Goal: Task Accomplishment & Management: Manage account settings

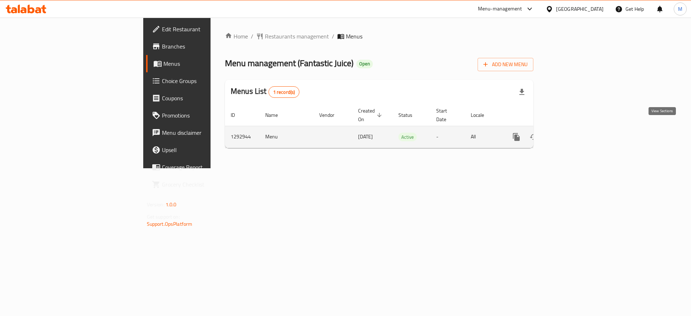
click at [577, 133] on link "enhanced table" at bounding box center [568, 136] width 17 height 17
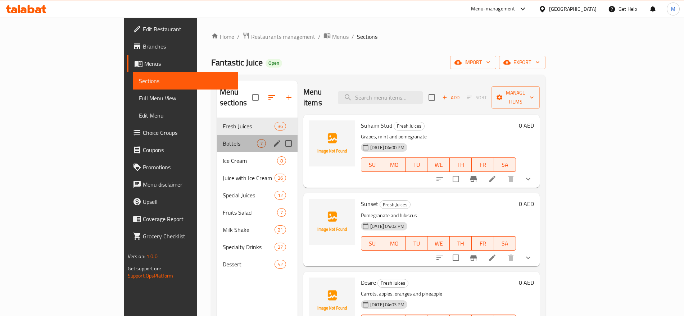
click at [217, 140] on div "Bottels 7" at bounding box center [257, 143] width 81 height 17
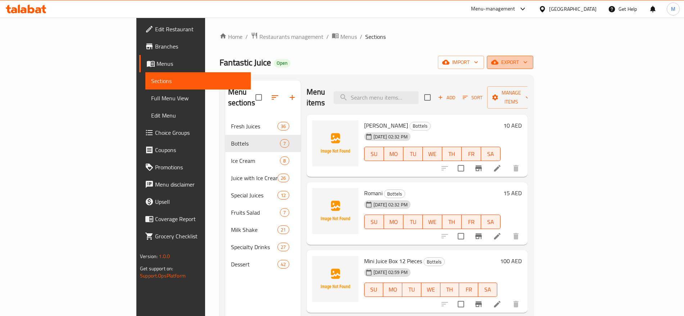
click at [498, 62] on icon "button" at bounding box center [494, 62] width 7 height 5
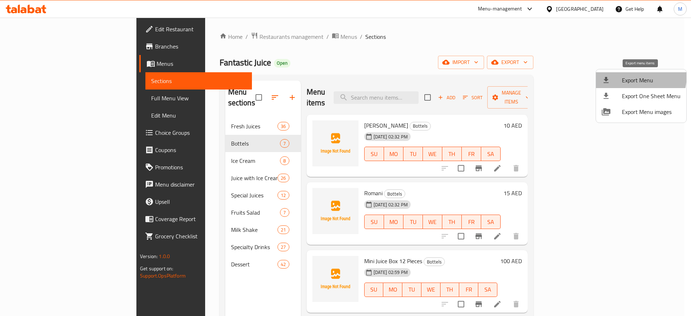
click at [626, 76] on span "Export Menu" at bounding box center [651, 80] width 59 height 9
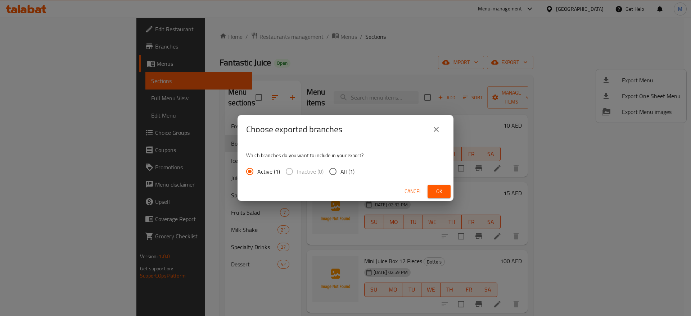
click at [344, 171] on span "All (1)" at bounding box center [347, 171] width 14 height 9
click at [340, 171] on input "All (1)" at bounding box center [332, 171] width 15 height 15
radio input "true"
click at [443, 192] on span "Ok" at bounding box center [439, 191] width 12 height 9
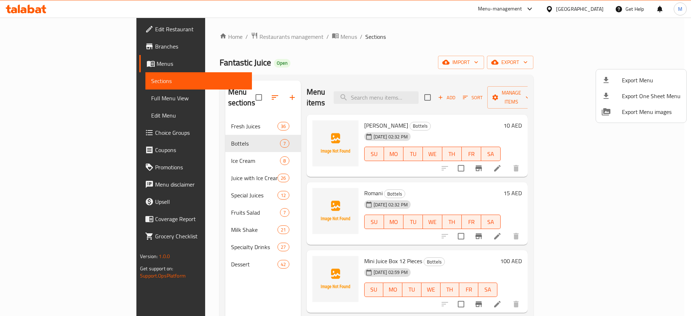
click at [443, 192] on div at bounding box center [345, 158] width 691 height 316
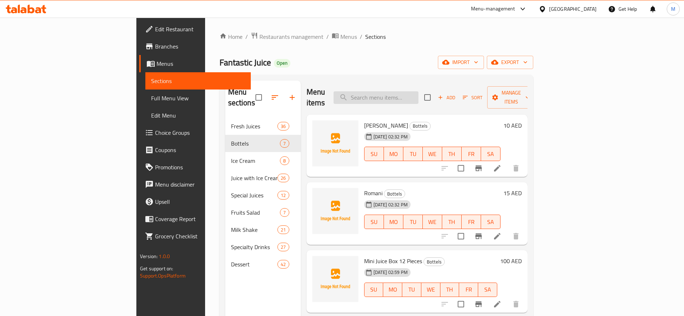
click at [418, 93] on input "search" at bounding box center [376, 97] width 85 height 13
paste input "Fantastic"
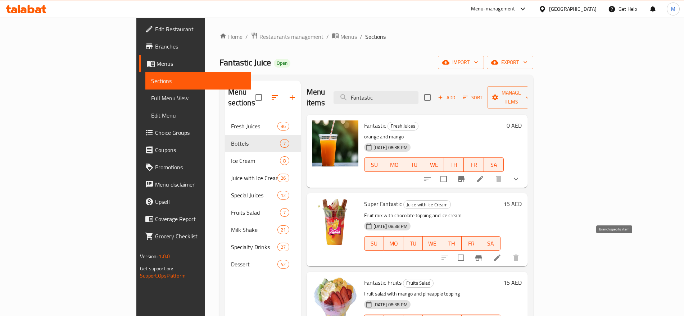
type input "Fantastic"
click at [482, 255] on icon "Branch-specific-item" at bounding box center [478, 258] width 6 height 6
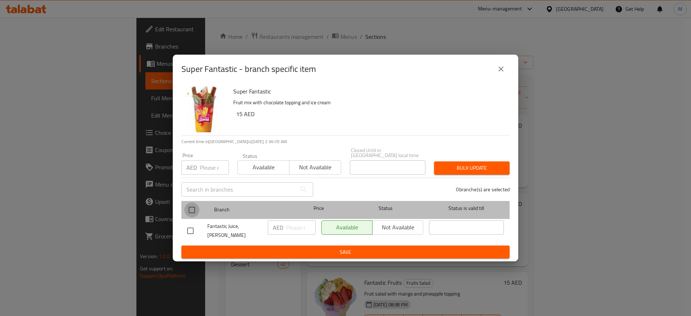
click at [194, 209] on input "checkbox" at bounding box center [191, 210] width 15 height 15
checkbox input "true"
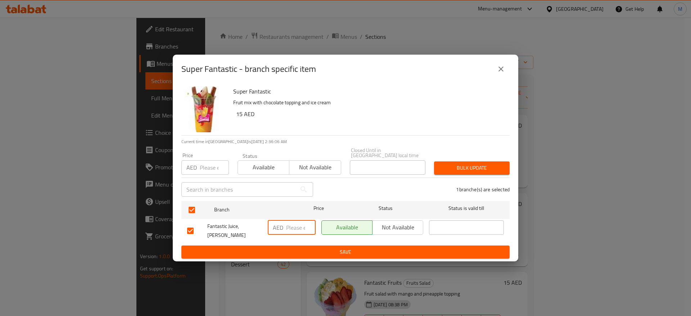
click at [296, 226] on input "number" at bounding box center [301, 228] width 30 height 14
paste input "15"
type input "15"
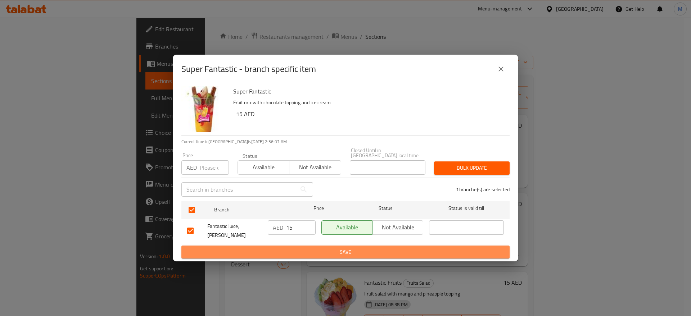
click at [312, 248] on span "Save" at bounding box center [345, 252] width 317 height 9
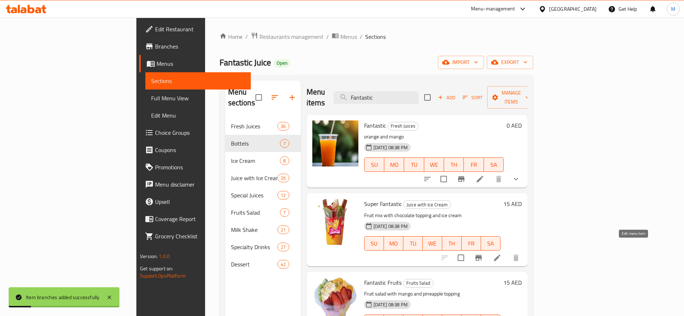
click at [501, 255] on icon at bounding box center [497, 258] width 6 height 6
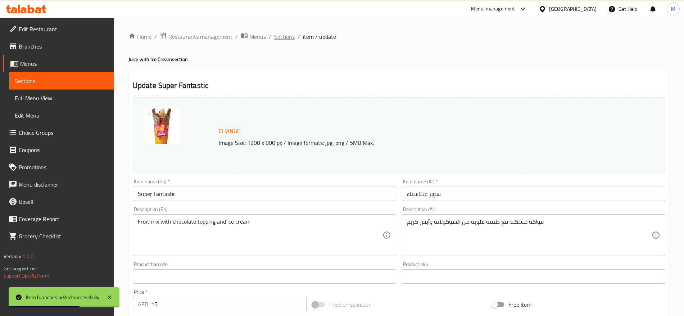
click at [284, 39] on span "Sections" at bounding box center [284, 36] width 21 height 9
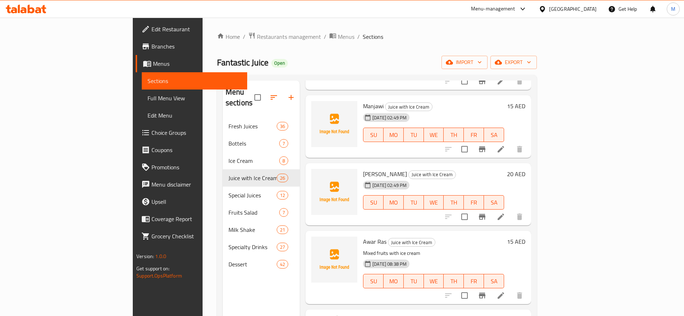
scroll to position [291, 0]
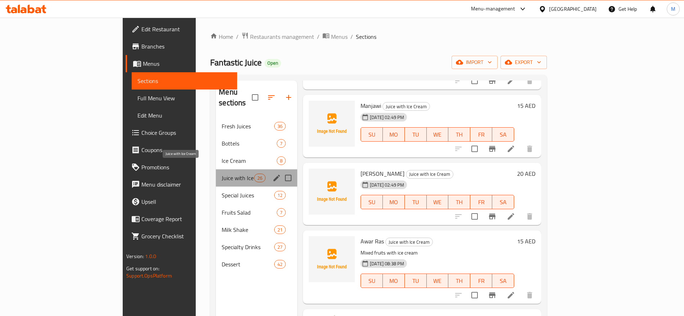
click at [222, 174] on span "Juice with Ice Cream" at bounding box center [238, 178] width 32 height 9
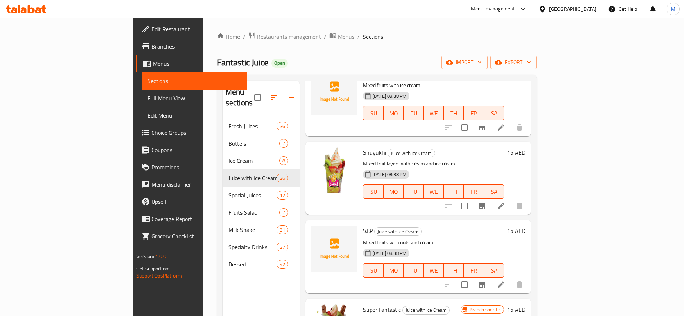
scroll to position [556, 0]
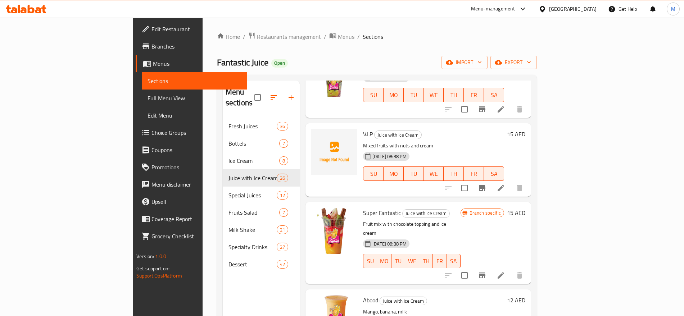
click at [528, 184] on div at bounding box center [484, 188] width 89 height 17
click at [486, 184] on icon "Branch-specific-item" at bounding box center [482, 188] width 9 height 9
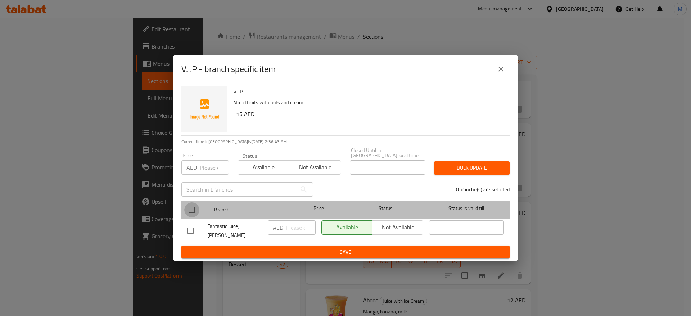
click at [193, 218] on input "checkbox" at bounding box center [191, 210] width 15 height 15
checkbox input "true"
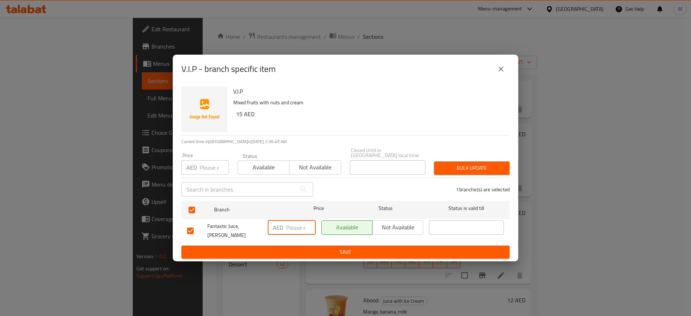
click at [303, 235] on input "number" at bounding box center [301, 228] width 30 height 14
type input "15"
click at [317, 256] on div "V.I.P Mixed fruits with nuts and cream 15 AED Current time in United Arab Emira…" at bounding box center [345, 172] width 345 height 178
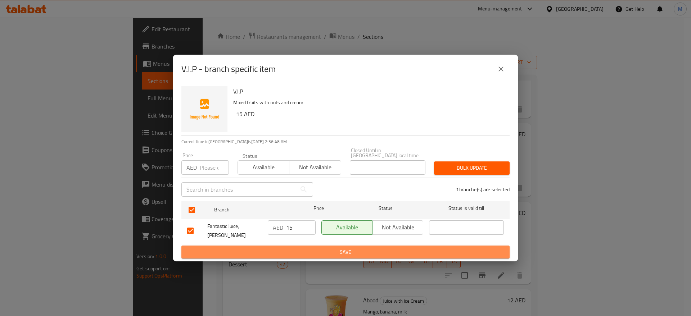
click at [321, 255] on button "Save" at bounding box center [345, 252] width 328 height 13
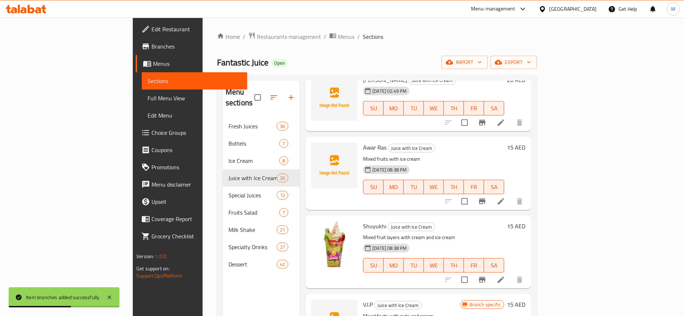
scroll to position [385, 0]
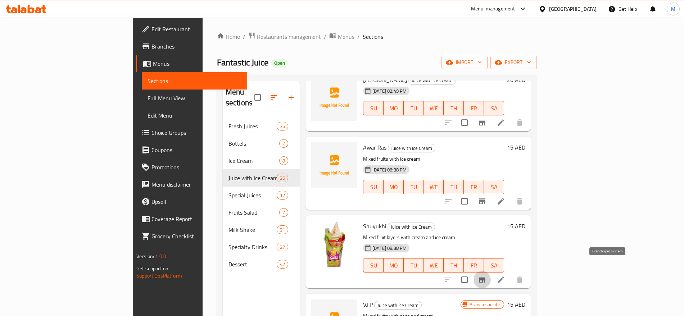
click at [491, 271] on button "Branch-specific-item" at bounding box center [482, 279] width 17 height 17
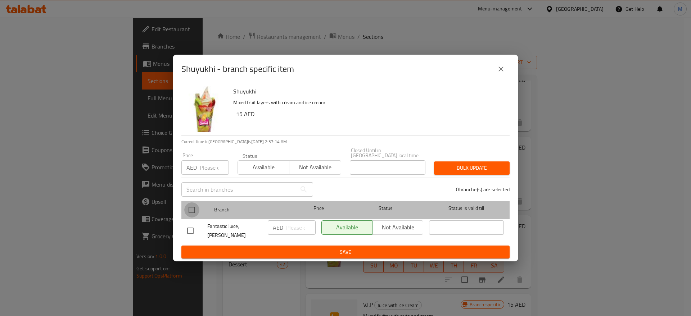
click at [196, 211] on input "checkbox" at bounding box center [191, 210] width 15 height 15
checkbox input "true"
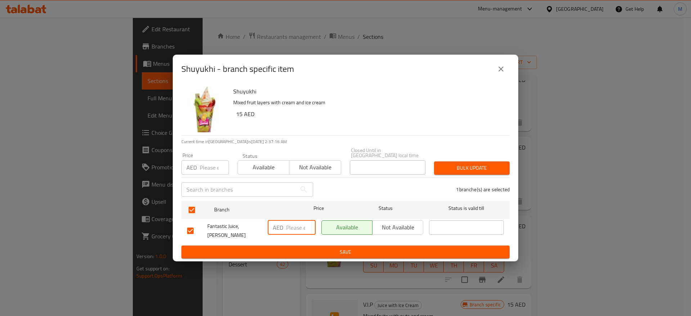
click at [300, 229] on input "number" at bounding box center [301, 228] width 30 height 14
type input "15"
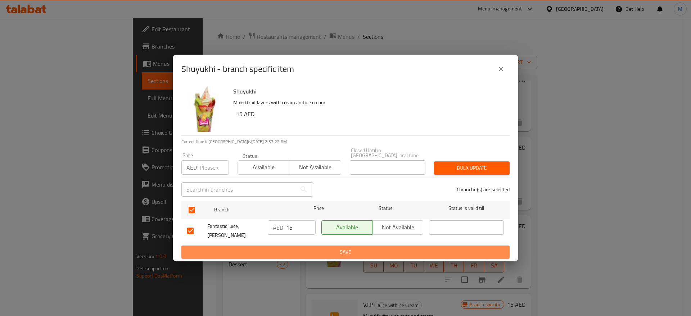
click at [328, 252] on span "Save" at bounding box center [345, 252] width 317 height 9
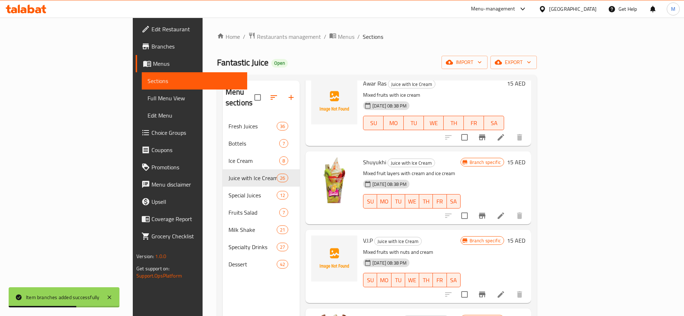
scroll to position [431, 0]
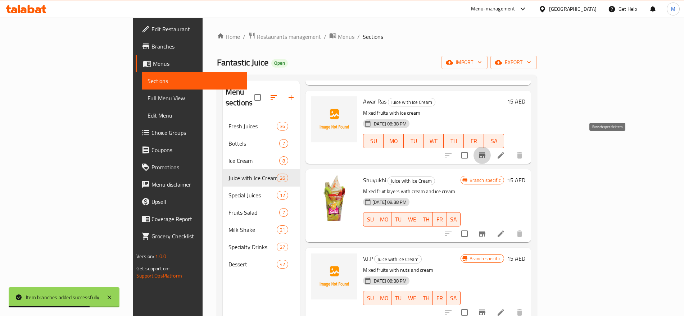
click at [491, 147] on button "Branch-specific-item" at bounding box center [482, 155] width 17 height 17
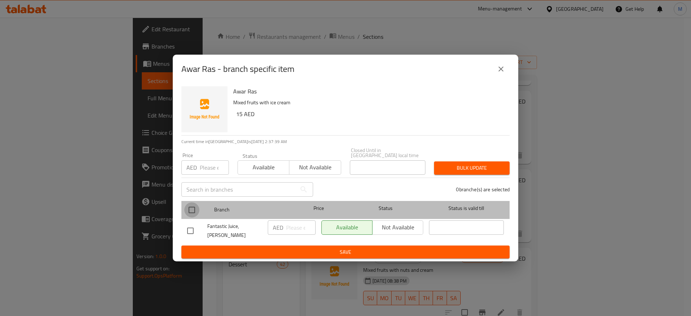
click at [187, 212] on input "checkbox" at bounding box center [191, 210] width 15 height 15
checkbox input "true"
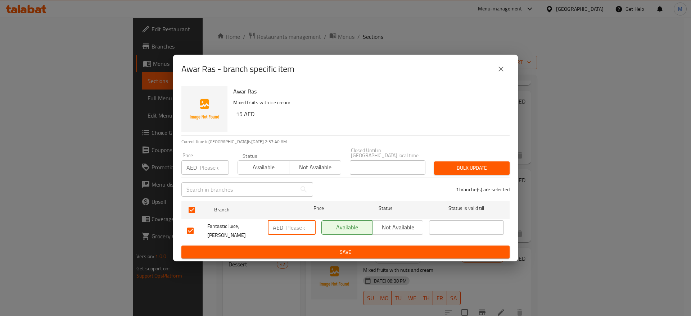
click at [302, 232] on input "number" at bounding box center [301, 228] width 30 height 14
type input "15"
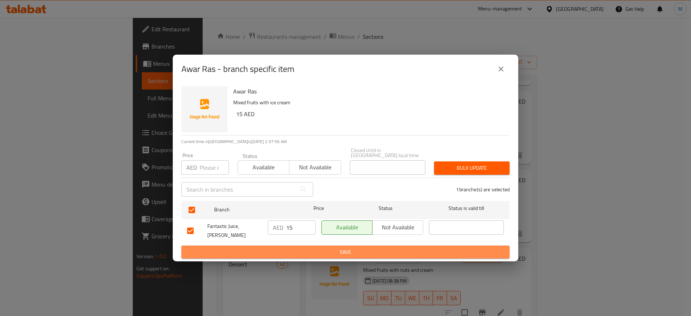
click at [324, 251] on span "Save" at bounding box center [345, 252] width 317 height 9
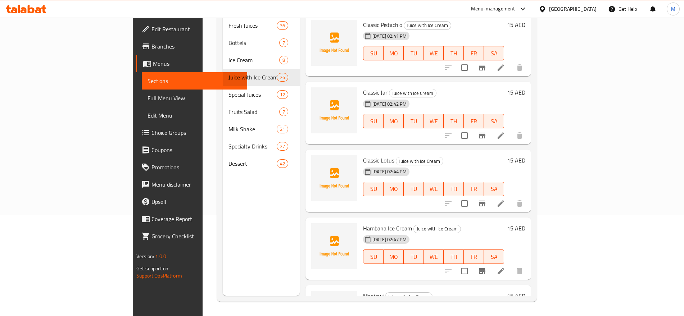
scroll to position [0, 0]
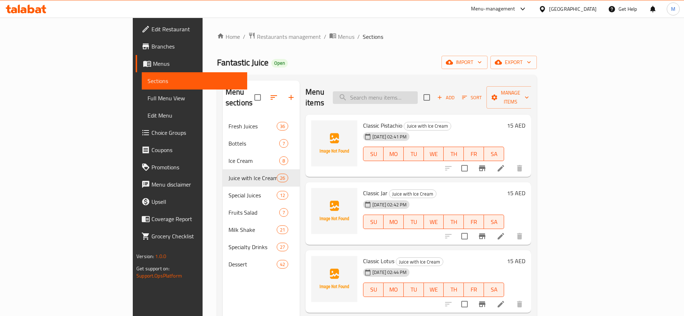
click at [418, 92] on input "search" at bounding box center [375, 97] width 85 height 13
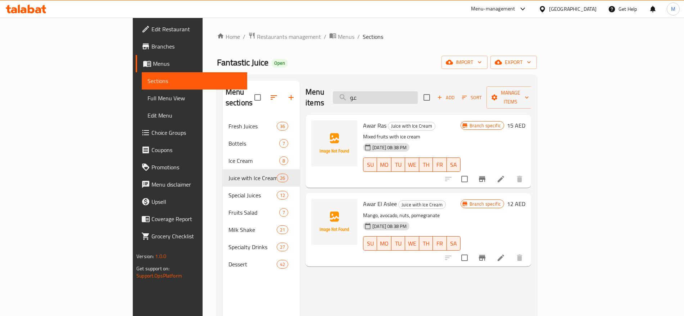
type input "ع"
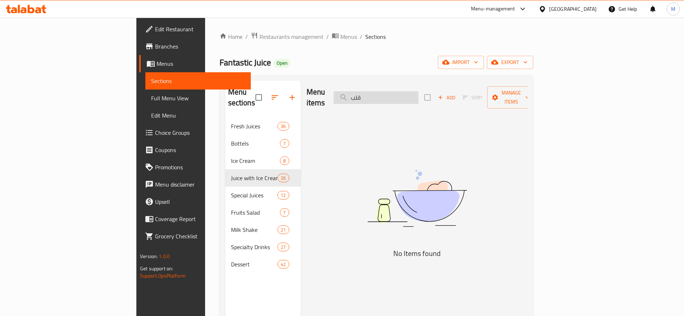
type input "قلب"
click at [458, 98] on button "Add" at bounding box center [446, 97] width 23 height 11
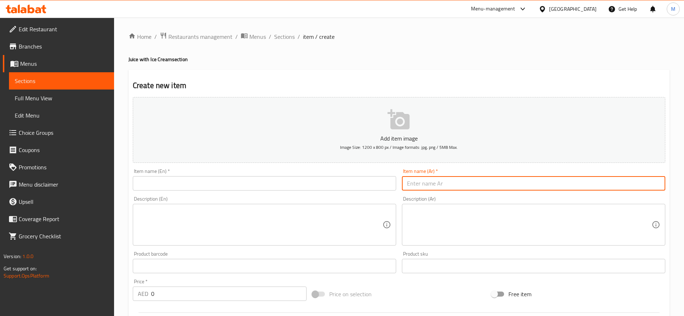
click at [449, 184] on input "text" at bounding box center [533, 183] width 263 height 14
click at [418, 182] on input "عوار القلب" at bounding box center [533, 183] width 263 height 14
type input "عوار القلب"
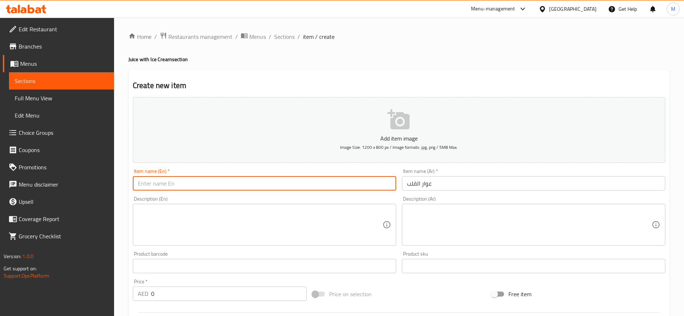
click at [281, 184] on input "text" at bounding box center [264, 183] width 263 height 14
type input "Auar El Galeb"
click at [511, 227] on textarea at bounding box center [529, 225] width 245 height 34
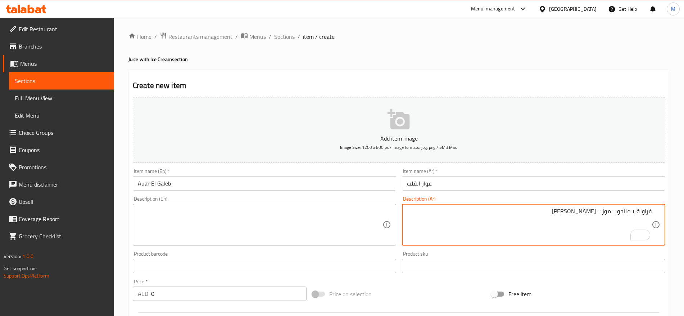
type textarea "فراولة + مانجو + موز + أيس كريم"
click at [569, 214] on textarea "فراولة + مانجو + موز + أيس كريم" at bounding box center [529, 225] width 245 height 34
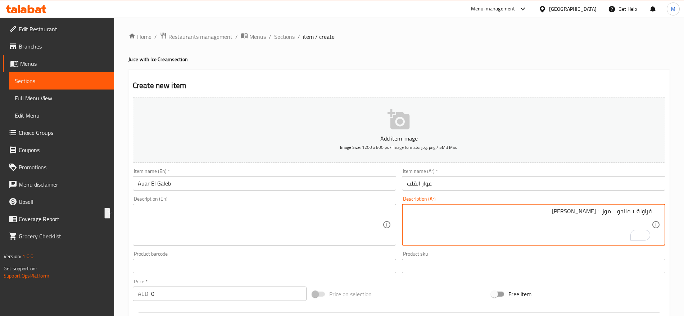
click at [256, 220] on textarea at bounding box center [260, 225] width 245 height 34
paste textarea "Strawberry + Mango + Banana + Ice Cream"
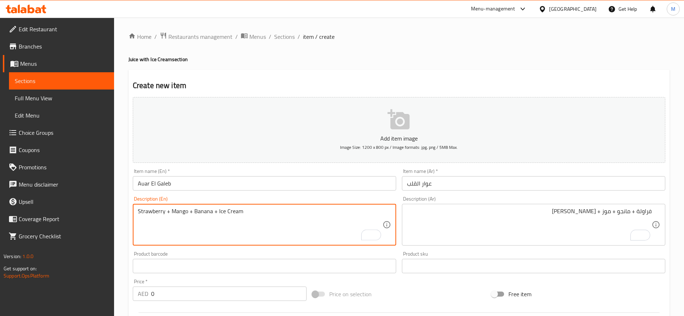
click at [256, 220] on textarea "Strawberry + Mango + Banana + Ice Cream" at bounding box center [260, 225] width 245 height 34
type textarea "Strawberry + mango + banana + ice cream"
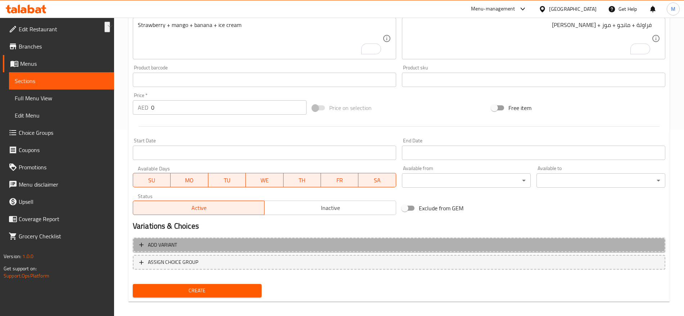
click at [382, 245] on span "Add variant" at bounding box center [399, 245] width 520 height 9
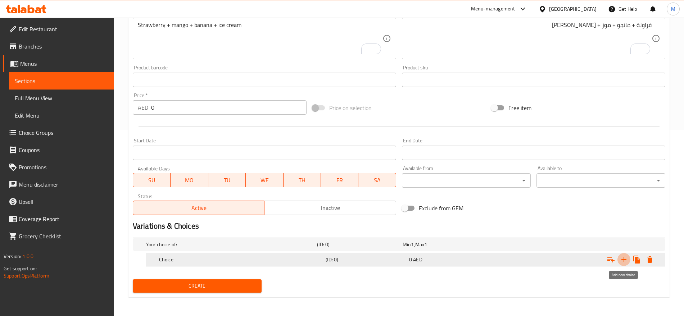
click at [622, 259] on icon "Expand" at bounding box center [624, 259] width 9 height 9
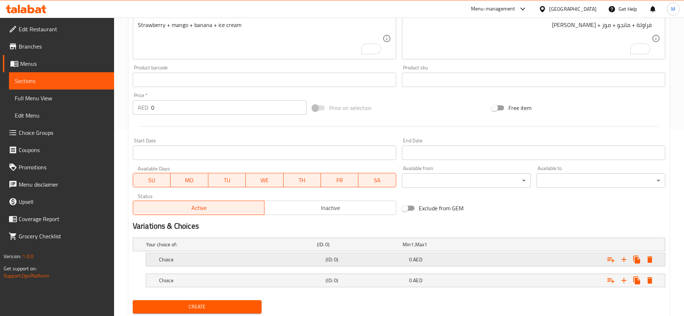
click at [431, 253] on div "Choice (ID: 0) 0 AED" at bounding box center [401, 245] width 513 height 16
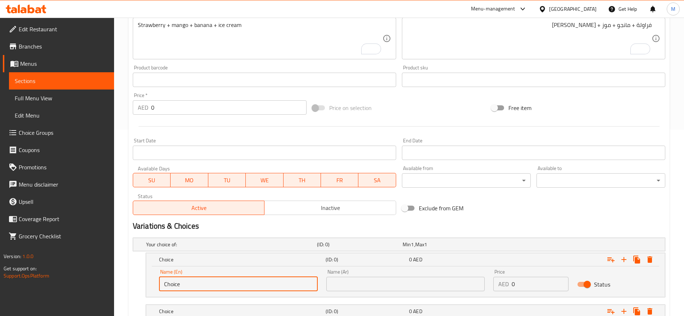
click at [256, 281] on input "Choice" at bounding box center [238, 284] width 159 height 14
type input "Small"
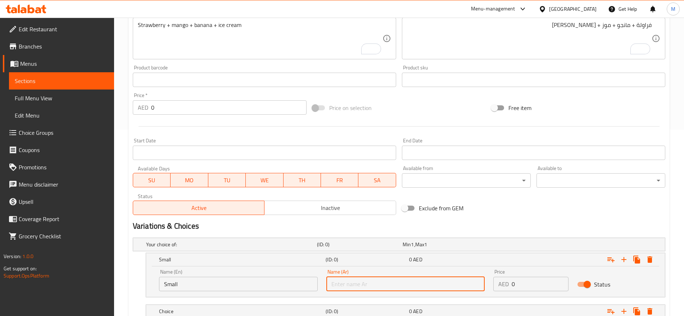
click at [372, 281] on input "text" at bounding box center [405, 284] width 159 height 14
type input "صغير"
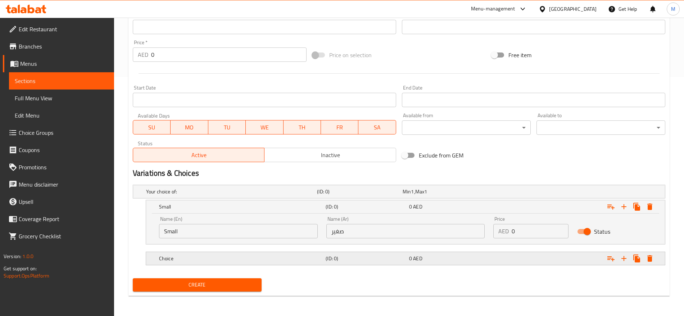
click at [366, 200] on div "Choice (ID: 0) 0 AED" at bounding box center [401, 192] width 513 height 16
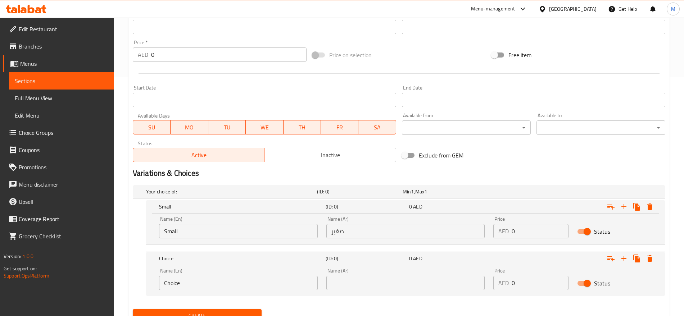
click at [357, 285] on input "text" at bounding box center [405, 283] width 159 height 14
type input "كبير"
click at [237, 284] on input "Choice" at bounding box center [238, 283] width 159 height 14
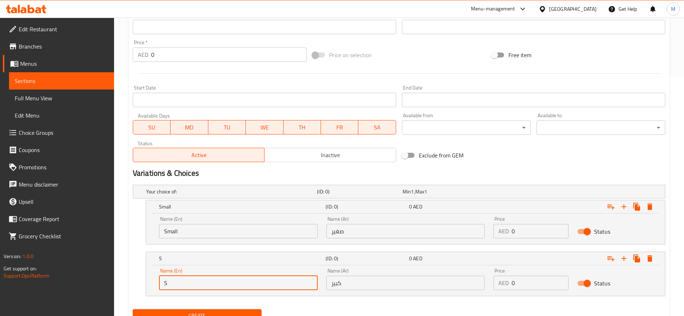
click at [193, 285] on input "S" at bounding box center [238, 283] width 159 height 14
type input "Large"
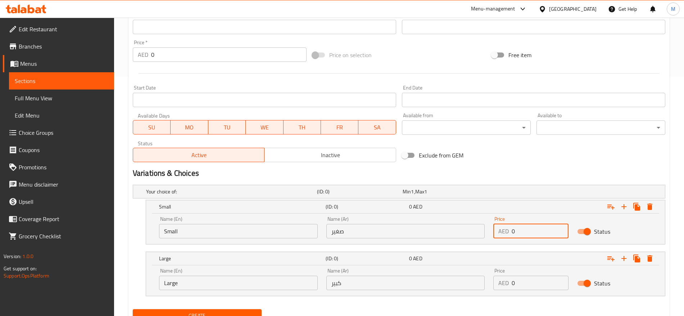
click at [533, 235] on input "0" at bounding box center [540, 231] width 56 height 14
type input "10"
click at [527, 279] on input "0" at bounding box center [540, 283] width 56 height 14
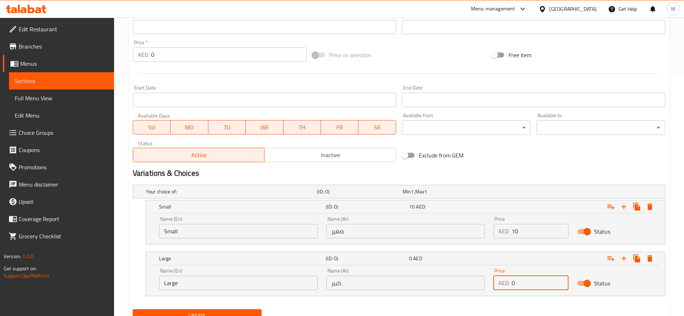
click at [527, 279] on input "0" at bounding box center [540, 283] width 56 height 14
type input "12"
click at [133, 309] on button "Create" at bounding box center [197, 315] width 129 height 13
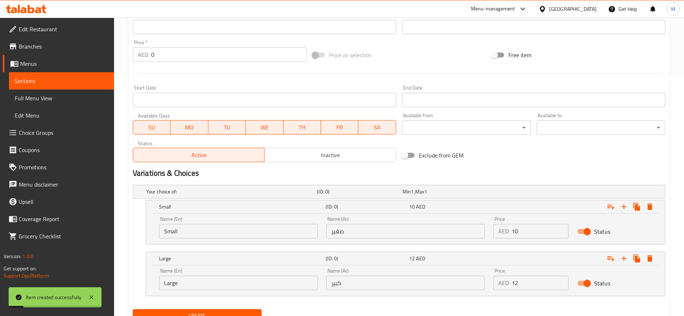
click at [476, 308] on div "Create" at bounding box center [399, 316] width 538 height 19
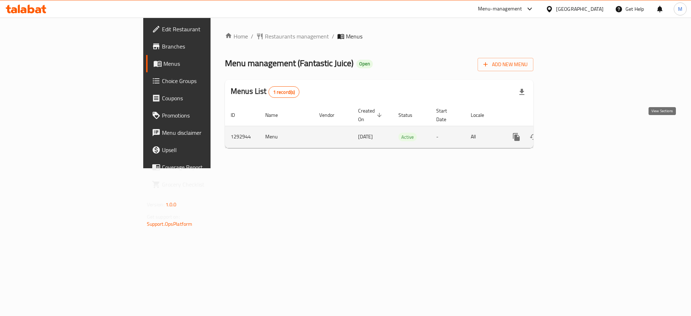
click at [572, 133] on icon "enhanced table" at bounding box center [568, 137] width 9 height 9
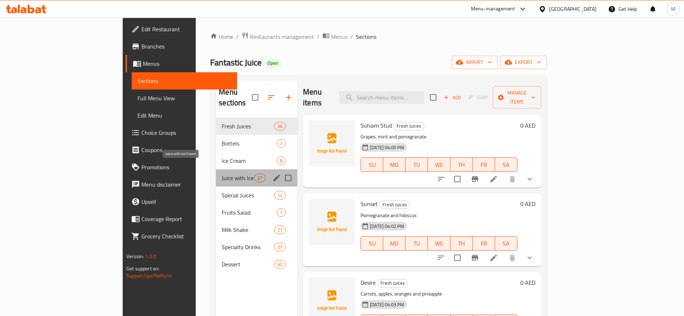
click at [222, 174] on span "Juice with Ice Cream" at bounding box center [238, 178] width 32 height 9
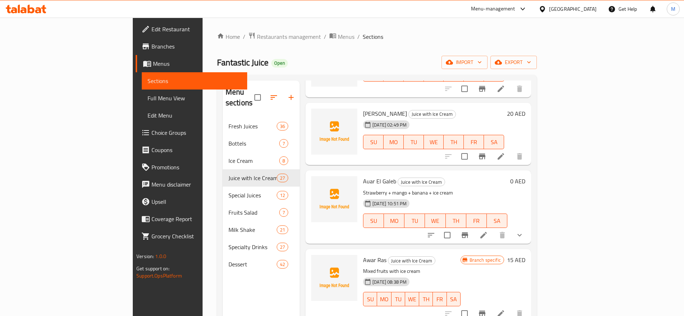
scroll to position [395, 0]
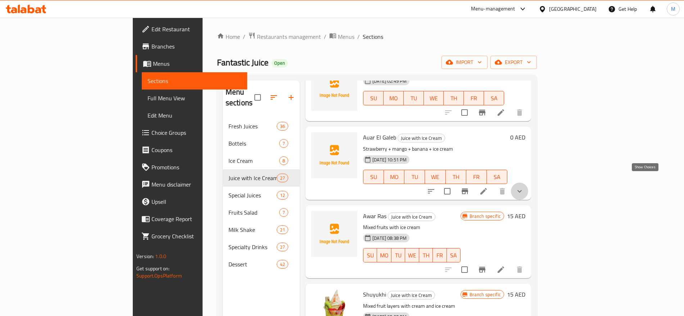
click at [524, 187] on icon "show more" at bounding box center [519, 191] width 9 height 9
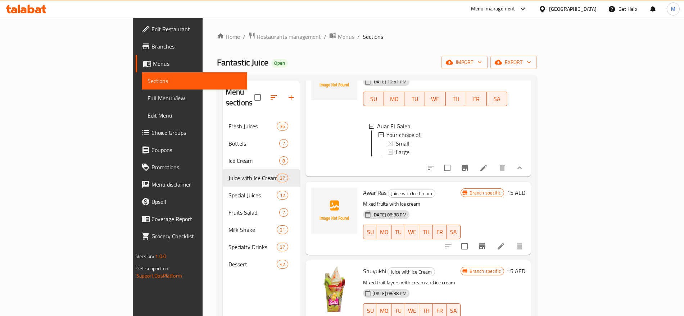
scroll to position [484, 0]
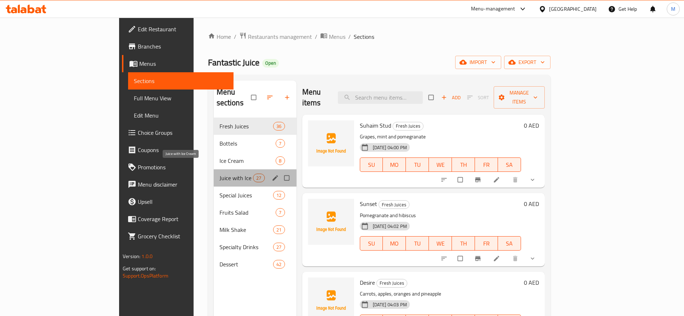
click at [219, 174] on span "Juice with Ice Cream" at bounding box center [236, 178] width 34 height 9
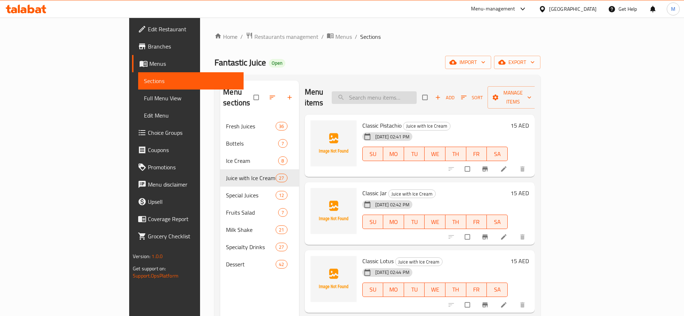
paste input "كوكتيل"
click at [415, 91] on input "search" at bounding box center [374, 97] width 85 height 13
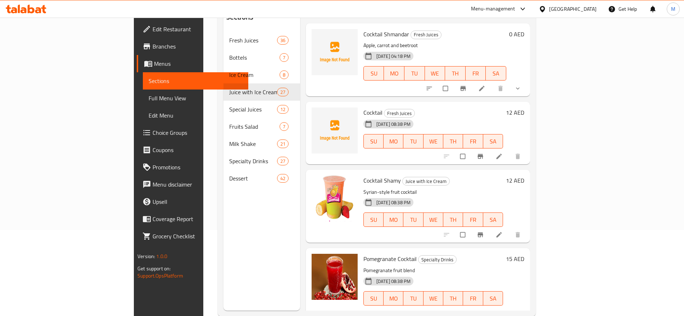
scroll to position [101, 0]
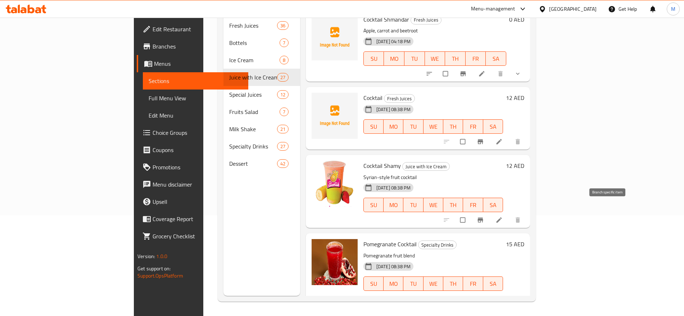
type input "كوكتيل"
click at [484, 217] on icon "Branch-specific-item" at bounding box center [480, 220] width 7 height 7
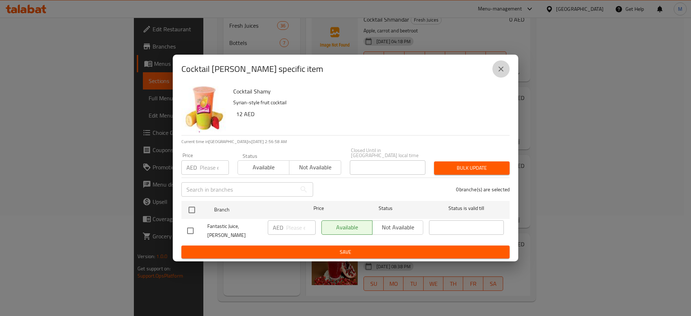
click at [499, 72] on icon "close" at bounding box center [500, 69] width 5 height 5
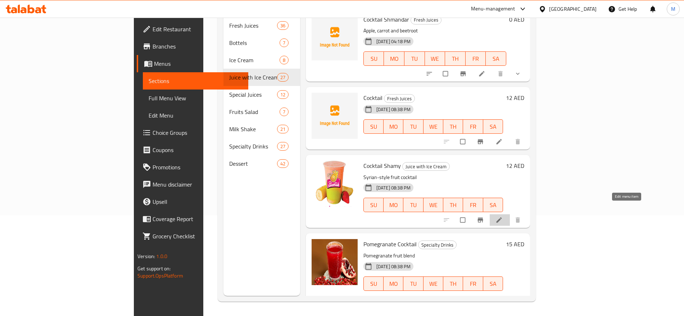
click at [503, 217] on icon at bounding box center [498, 220] width 7 height 7
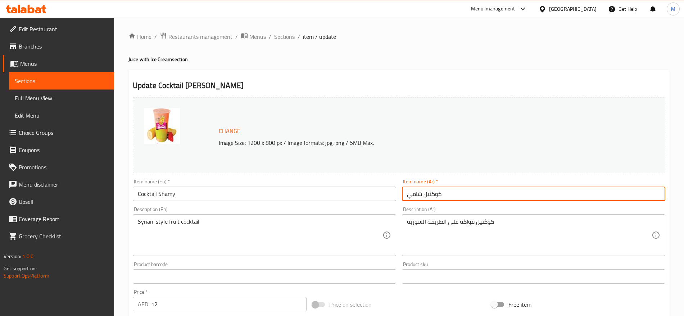
click at [424, 192] on input "كوكتيل شامي" at bounding box center [533, 194] width 263 height 14
click at [640, 192] on input "كوكتيل شامي" at bounding box center [533, 194] width 263 height 14
type input "كوكتيل الشامي"
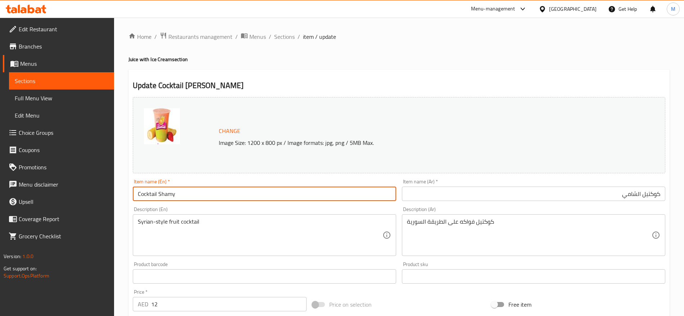
click at [158, 190] on input "Cocktail Shamy" at bounding box center [264, 194] width 263 height 14
type input "Cocktail El Shamy"
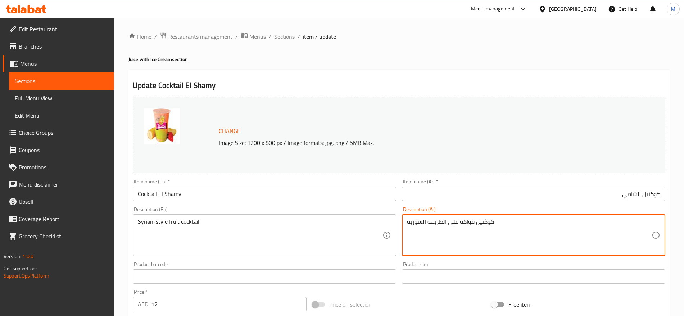
click at [489, 219] on textarea "كوكتيل فواكه على الطريقة السورية" at bounding box center [529, 235] width 245 height 34
paste textarea "تفاح + موز+ فراولة + مانجو"
type textarea "تفاح + موز+ فراولة + مانجو"
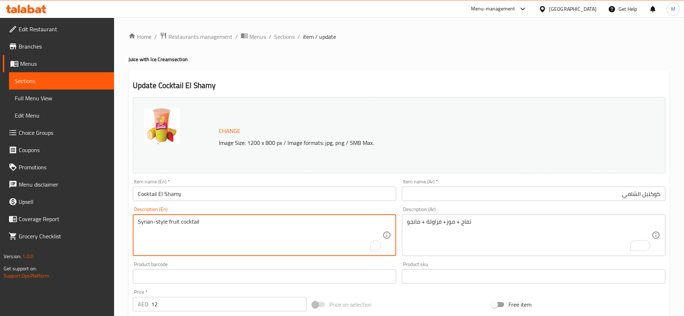
click at [207, 226] on textarea "Syrian-style fruit cocktail" at bounding box center [260, 235] width 245 height 34
paste textarea "Apple + Banana + Strawberry + Mango"
type textarea "Apple + Banana + Strawberry + Mango"
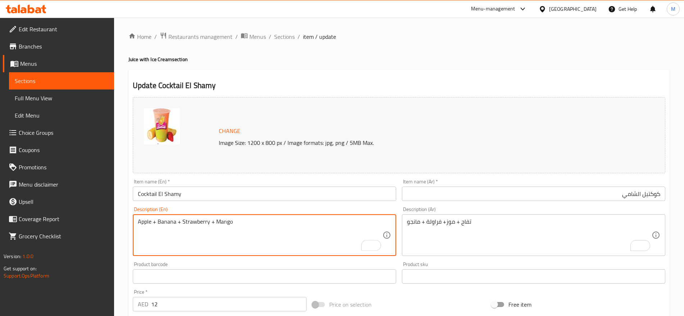
click at [227, 192] on input "Cocktail El Shamy" at bounding box center [264, 194] width 263 height 14
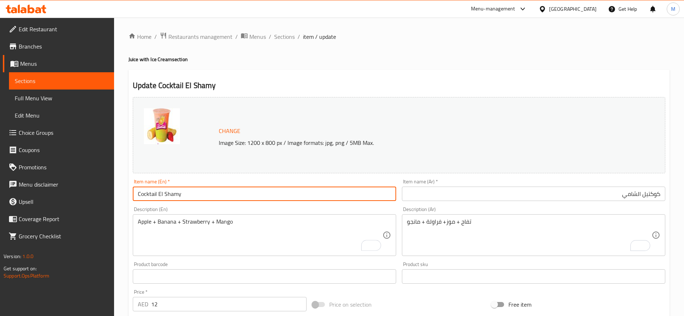
click at [284, 34] on span "Sections" at bounding box center [284, 36] width 21 height 9
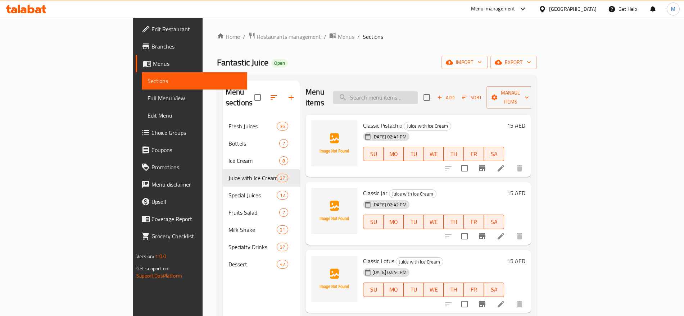
click at [418, 94] on input "search" at bounding box center [375, 97] width 85 height 13
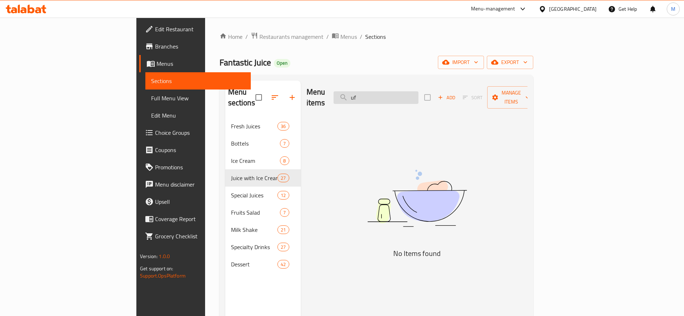
type input "u"
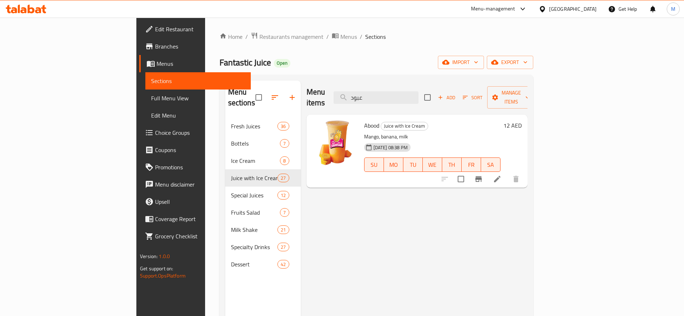
type input "عبود"
click at [501, 176] on icon at bounding box center [497, 179] width 6 height 6
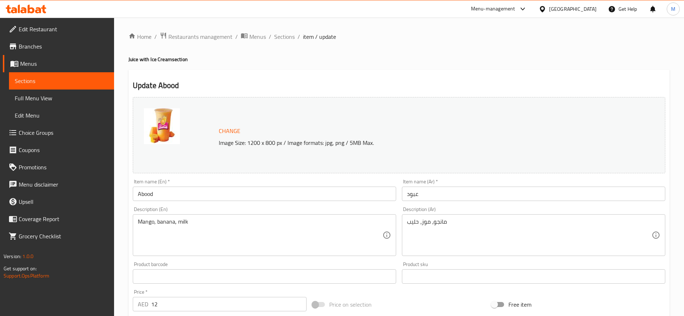
scroll to position [203, 0]
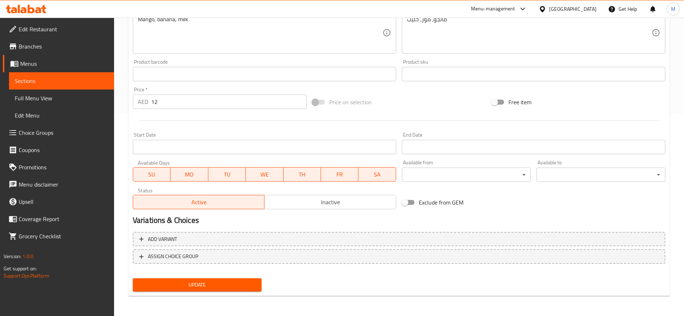
click at [203, 106] on input "12" at bounding box center [228, 102] width 155 height 14
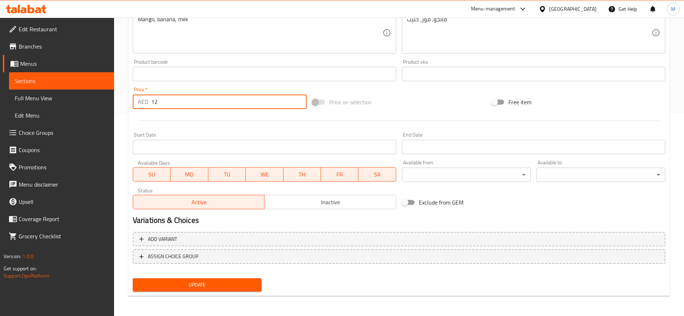
click at [203, 106] on input "12" at bounding box center [228, 102] width 155 height 14
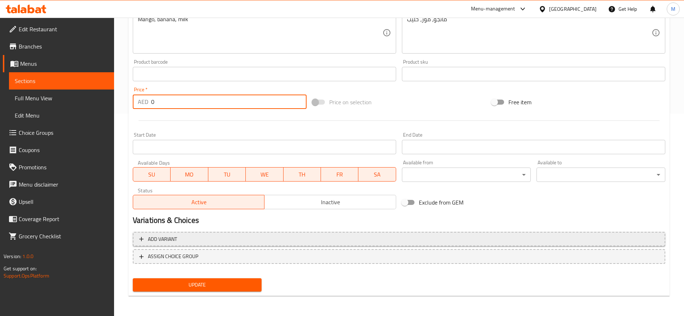
type input "0"
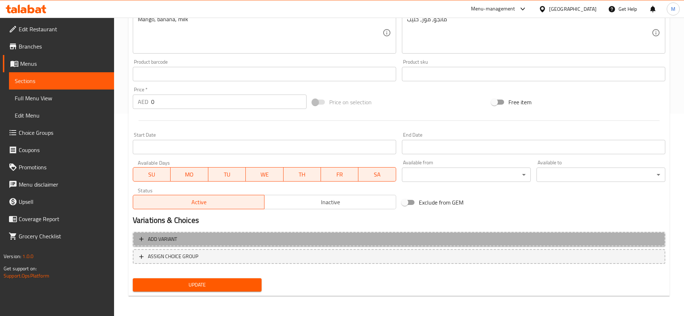
click at [438, 234] on button "Add variant" at bounding box center [399, 239] width 533 height 15
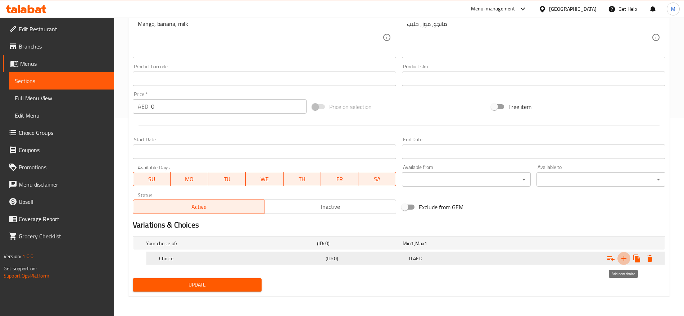
click at [620, 257] on icon "Expand" at bounding box center [624, 258] width 9 height 9
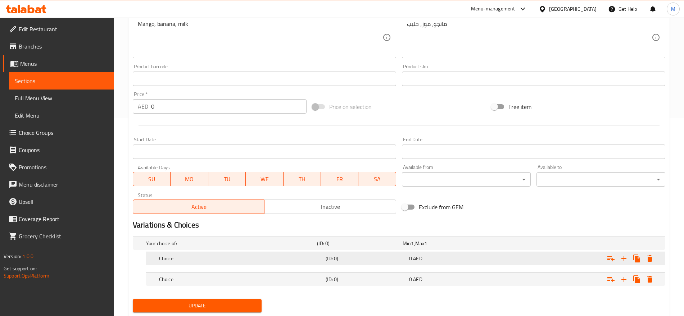
click at [510, 245] on div "Expand" at bounding box center [572, 243] width 171 height 3
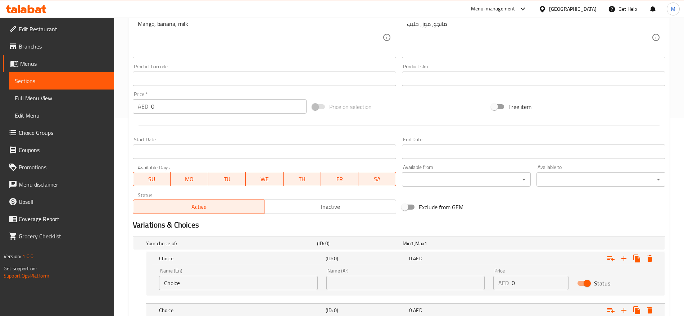
click at [528, 286] on input "0" at bounding box center [540, 283] width 56 height 14
type input "10"
click at [455, 281] on input "text" at bounding box center [405, 283] width 159 height 14
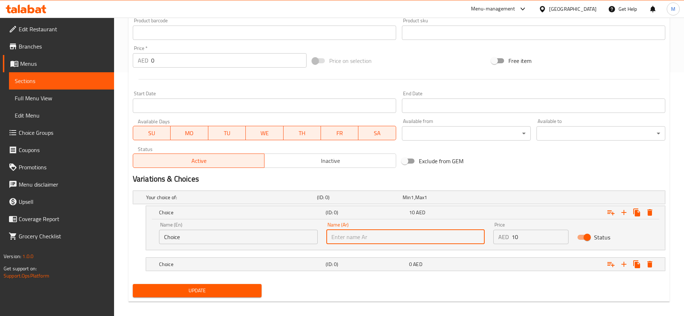
scroll to position [250, 0]
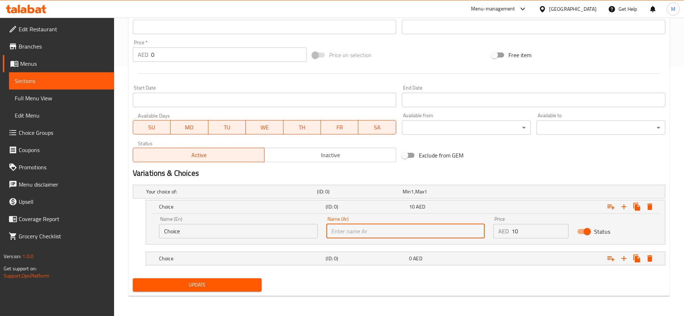
click at [447, 230] on input "text" at bounding box center [405, 231] width 159 height 14
type input "صغير"
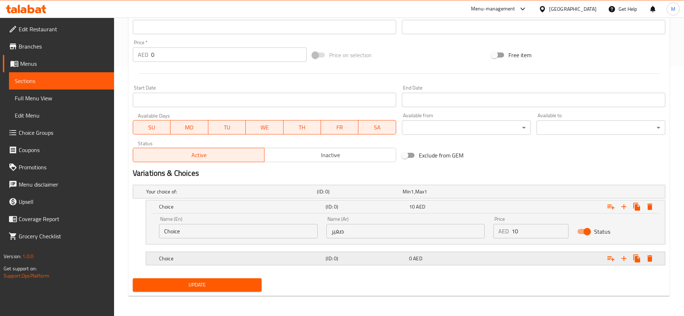
click at [504, 193] on div "Expand" at bounding box center [572, 191] width 171 height 3
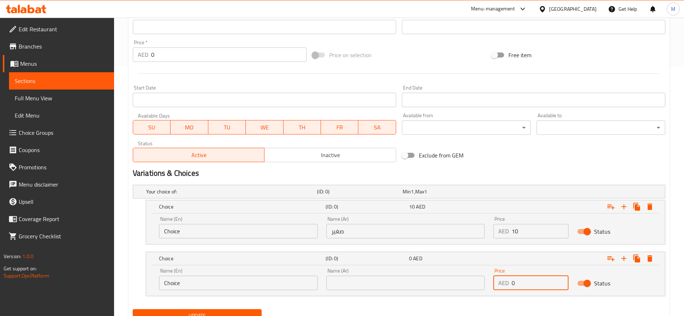
click at [533, 282] on input "0" at bounding box center [540, 283] width 56 height 14
type input "12"
click at [375, 279] on input "text" at bounding box center [405, 283] width 159 height 14
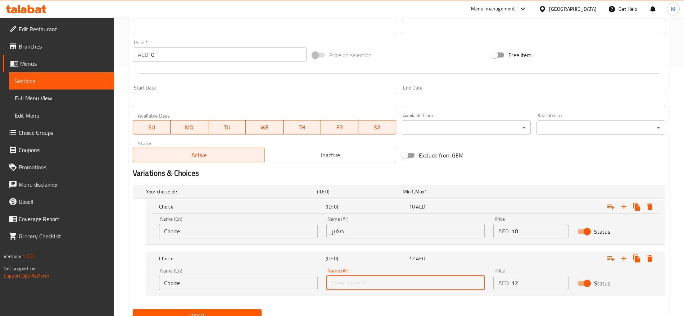
type input "كبير"
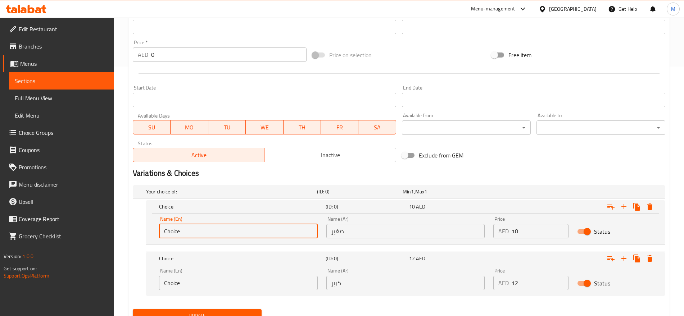
click at [206, 231] on input "Choice" at bounding box center [238, 231] width 159 height 14
type input "س"
type input "Small"
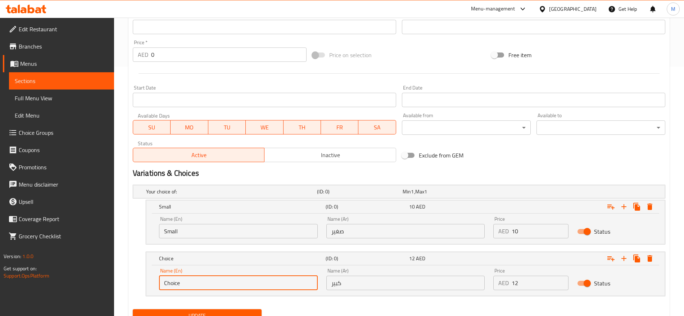
click at [189, 288] on input "Choice" at bounding box center [238, 283] width 159 height 14
type input "Large"
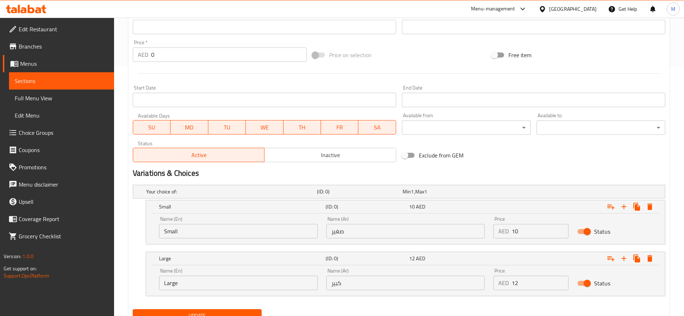
click at [318, 315] on div "Update" at bounding box center [399, 316] width 538 height 19
click at [322, 304] on div "Your choice of: (ID: 0) Min 1 , Max 1 Name (En) Your choice of: Name (En) Name …" at bounding box center [399, 244] width 538 height 124
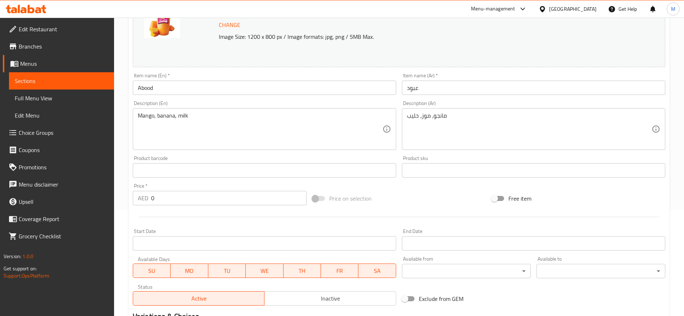
scroll to position [106, 0]
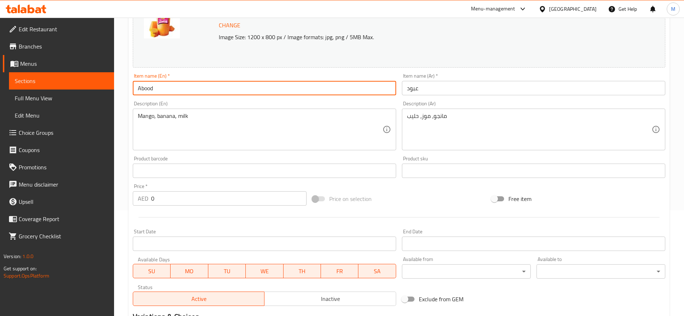
click at [181, 89] on input "Abood" at bounding box center [264, 88] width 263 height 14
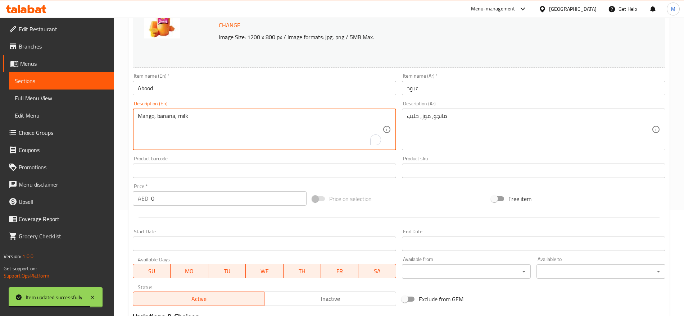
scroll to position [0, 0]
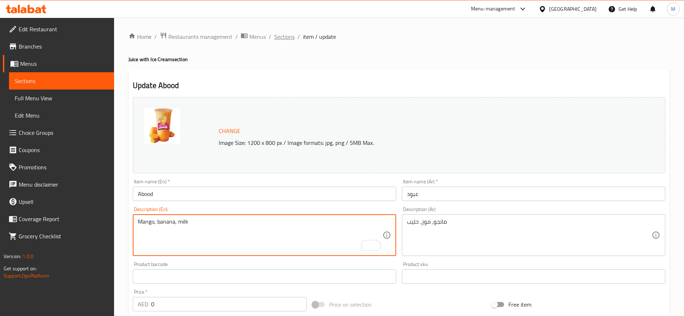
click at [282, 32] on span "Sections" at bounding box center [284, 36] width 21 height 9
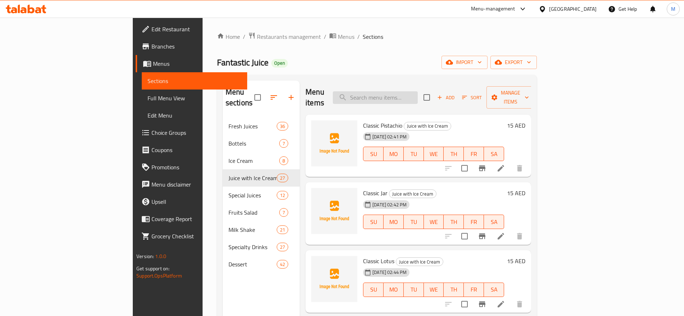
click at [418, 91] on input "search" at bounding box center [375, 97] width 85 height 13
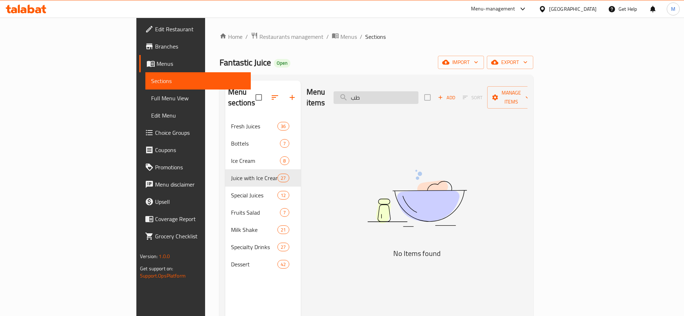
type input "ط"
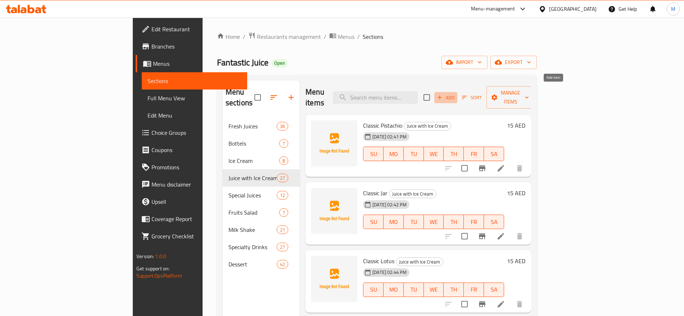
click at [456, 94] on span "Add" at bounding box center [445, 98] width 19 height 8
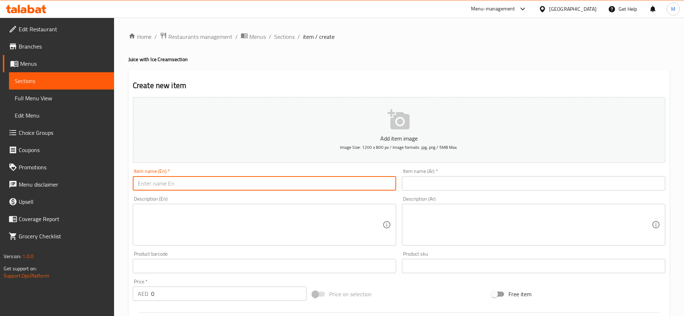
click at [342, 181] on input "text" at bounding box center [264, 183] width 263 height 14
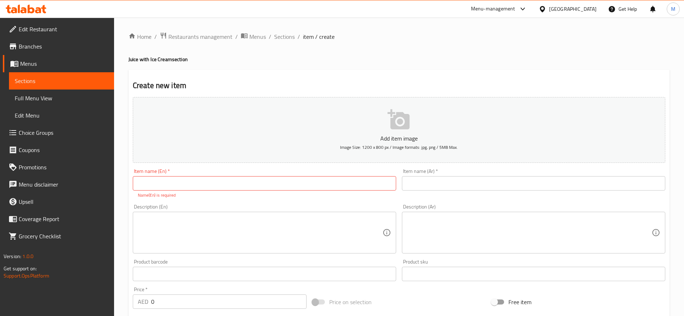
click at [407, 194] on div "Add item image Image Size: 1200 x 800 px / Image formats: jpg, png / 5MB Max. I…" at bounding box center [399, 253] width 538 height 318
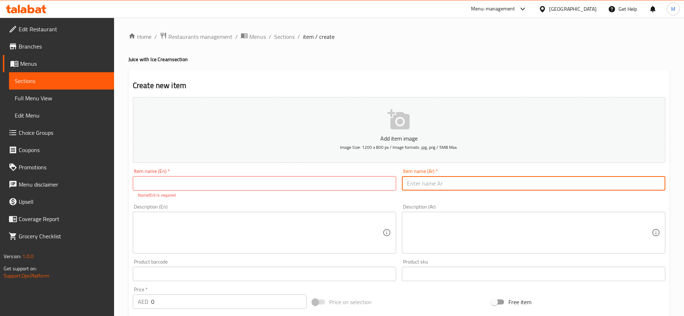
click at [421, 181] on input "text" at bounding box center [533, 183] width 263 height 14
paste input "كوكتيل + أفوكادو + فروالة"
type input "كوكتيل + أفوكادو + فروالة"
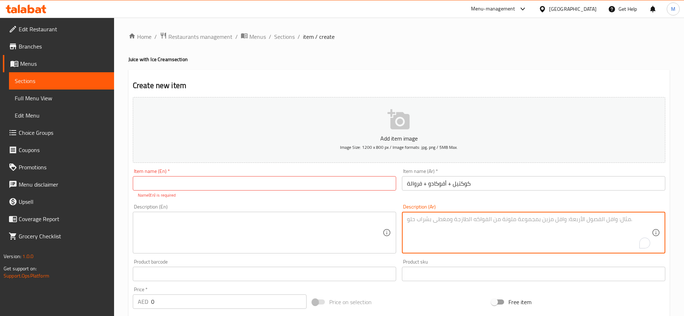
click at [460, 216] on textarea "To enrich screen reader interactions, please activate Accessibility in Grammarl…" at bounding box center [529, 233] width 245 height 34
paste textarea "كوكتيل + أفوكادو + فروالة"
type textarea "كوكتيل + أفوكادو + فروالة"
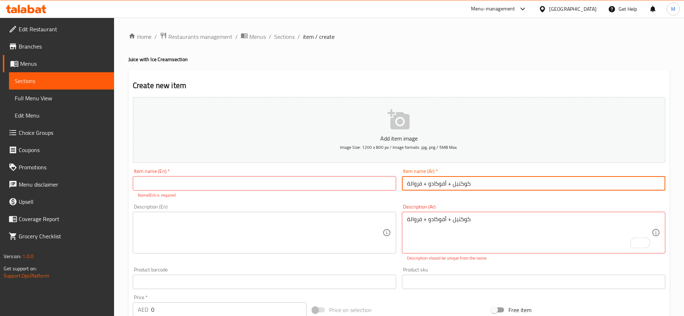
click at [477, 185] on input "كوكتيل + أفوكادو + فروالة" at bounding box center [533, 183] width 263 height 14
type input "طبقات"
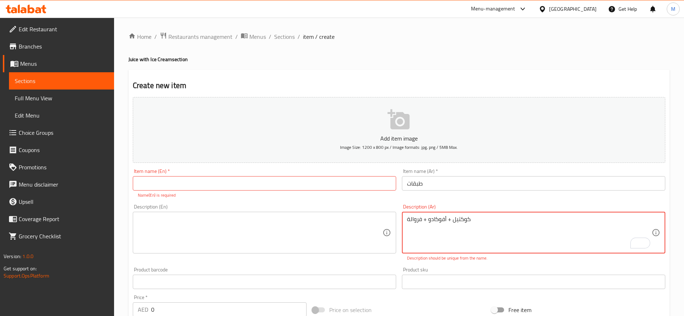
click at [486, 216] on textarea "كوكتيل + أفوكادو + فروالة" at bounding box center [529, 233] width 245 height 34
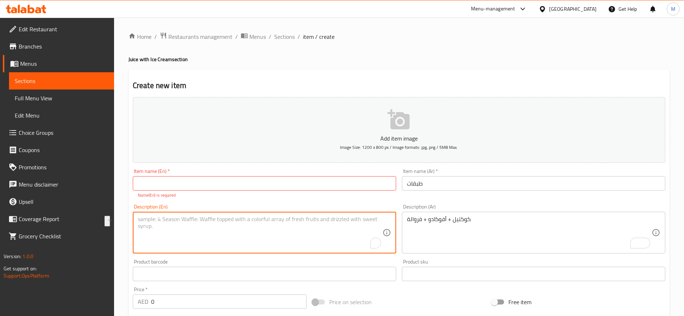
click at [228, 225] on textarea "To enrich screen reader interactions, please activate Accessibility in Grammarl…" at bounding box center [260, 233] width 245 height 34
paste textarea "Cocktail + Avocado + Strawberry"
type textarea "Cocktail + Avocado + Strawberry"
click at [424, 190] on input "طبقات" at bounding box center [533, 183] width 263 height 14
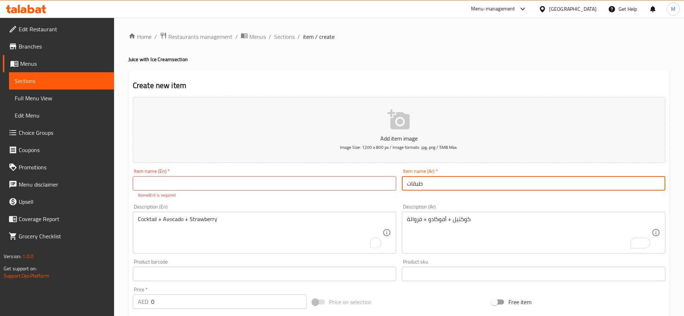
click at [424, 190] on input "طبقات" at bounding box center [533, 183] width 263 height 14
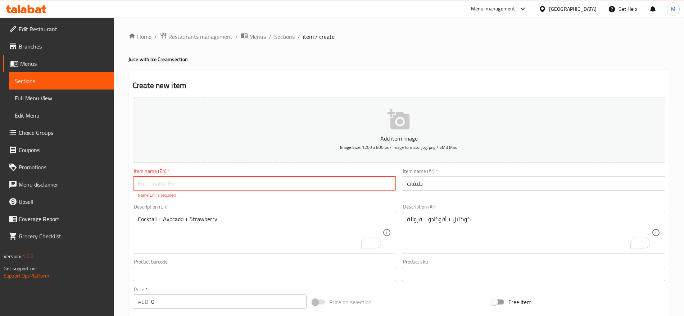
click at [248, 179] on input "text" at bounding box center [264, 183] width 263 height 14
paste input "Tabakath"
type input "Tabakath"
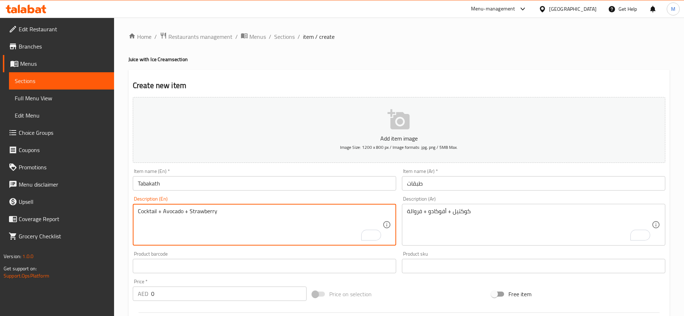
drag, startPoint x: 301, startPoint y: 218, endPoint x: 296, endPoint y: 234, distance: 16.5
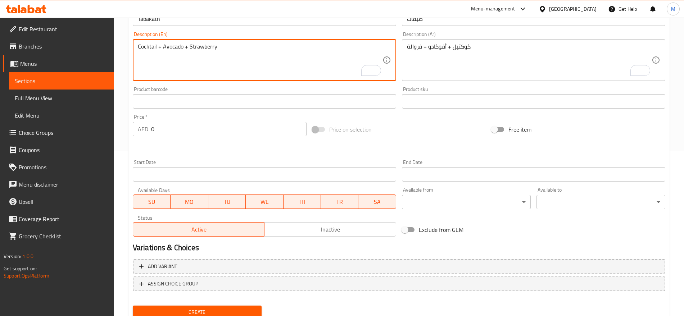
scroll to position [165, 0]
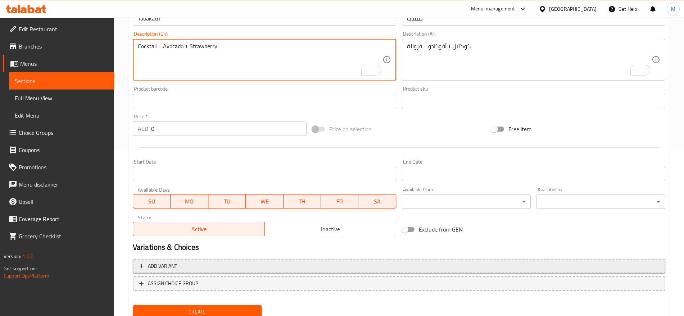
click at [484, 263] on span "Add variant" at bounding box center [399, 266] width 520 height 9
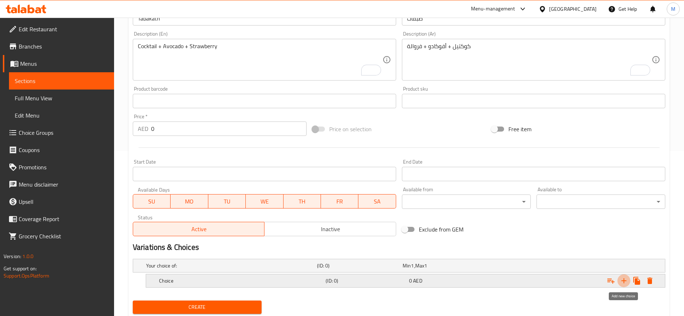
click at [622, 280] on icon "Expand" at bounding box center [624, 281] width 9 height 9
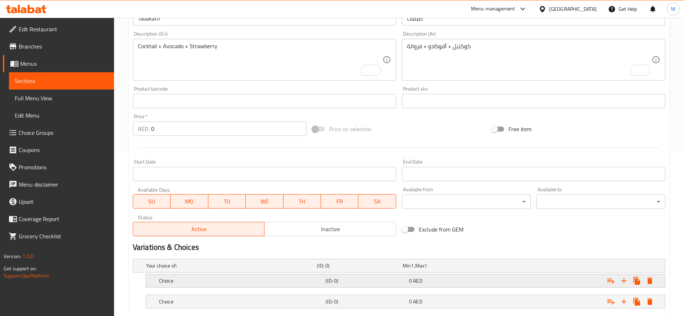
click at [525, 267] on div "Expand" at bounding box center [572, 265] width 171 height 3
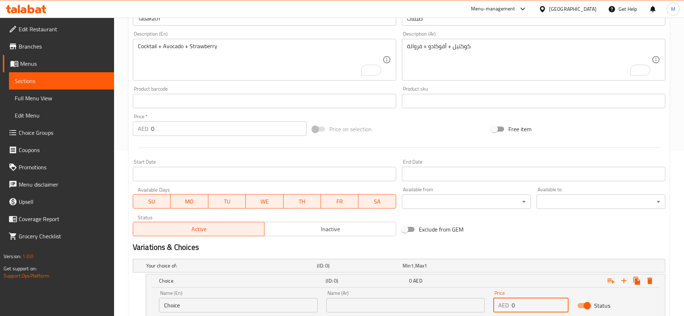
click at [531, 304] on input "0" at bounding box center [540, 305] width 56 height 14
type input "10"
click at [519, 235] on div "Exclude from GEM" at bounding box center [489, 229] width 180 height 19
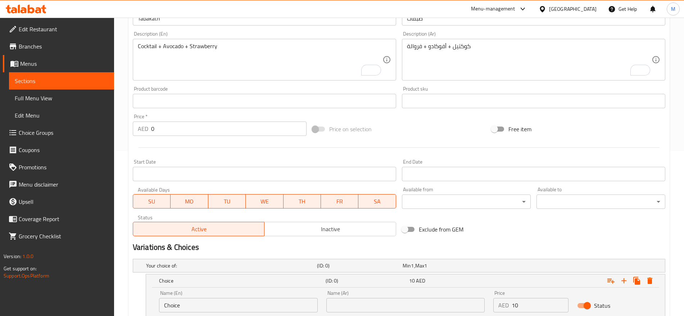
scroll to position [239, 0]
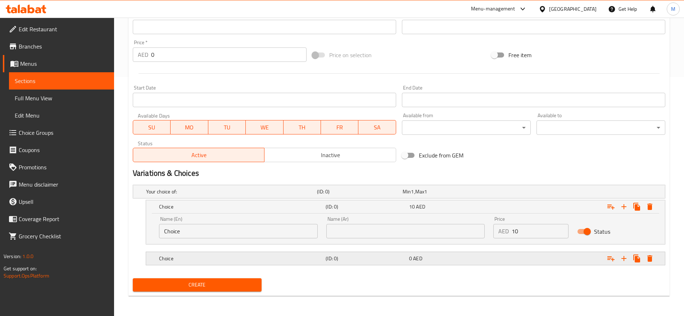
click at [517, 193] on div "Expand" at bounding box center [572, 191] width 171 height 3
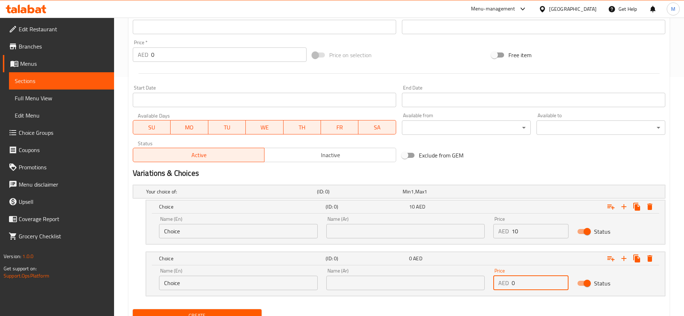
click at [531, 278] on input "0" at bounding box center [540, 283] width 56 height 14
type input "12"
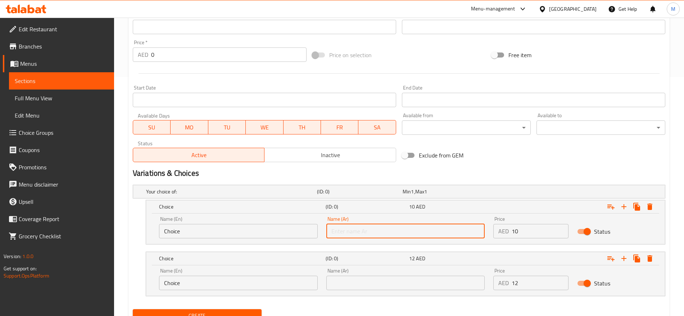
click at [357, 232] on input "text" at bounding box center [405, 231] width 159 height 14
type input "صغير"
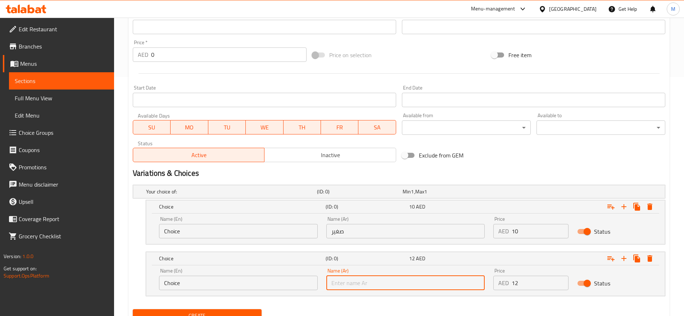
click at [385, 280] on input "text" at bounding box center [405, 283] width 159 height 14
type input "كبير"
click at [259, 236] on input "Choice" at bounding box center [238, 231] width 159 height 14
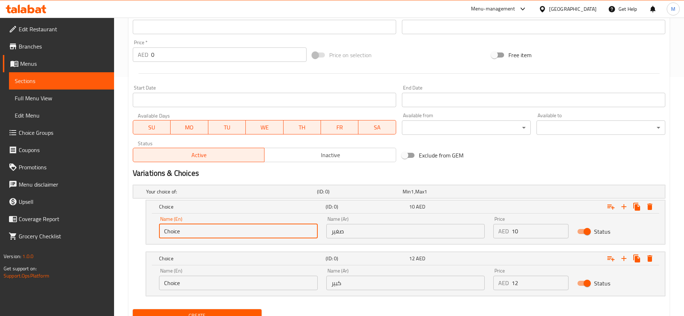
click at [259, 236] on input "Choice" at bounding box center [238, 231] width 159 height 14
type input "Small"
click at [209, 289] on input "Choice" at bounding box center [238, 283] width 159 height 14
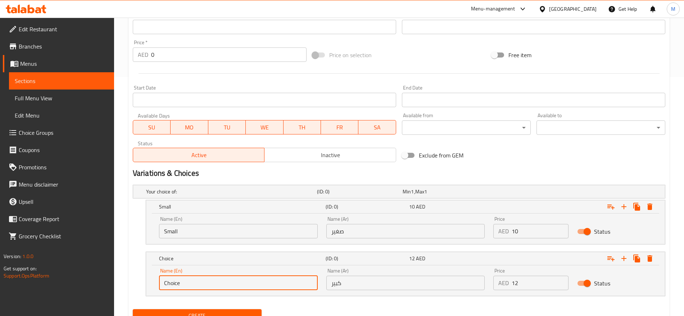
click at [209, 289] on input "Choice" at bounding box center [238, 283] width 159 height 14
type input "Large"
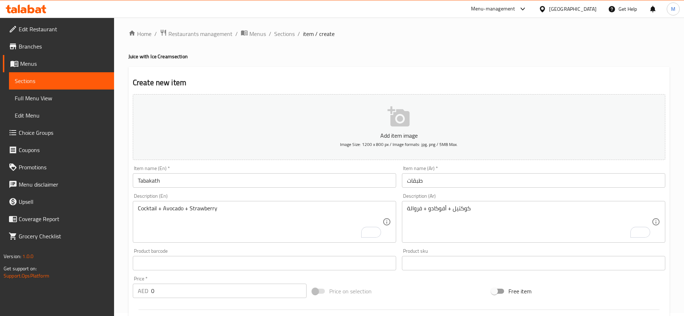
scroll to position [0, 0]
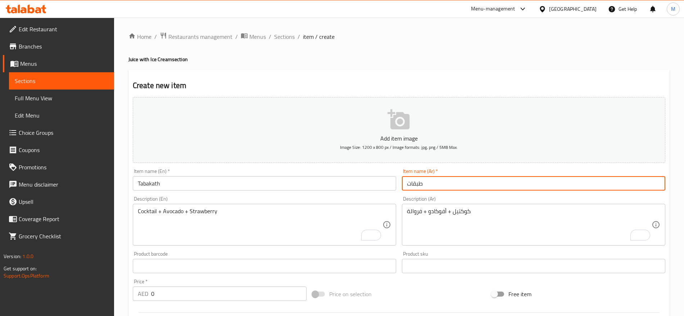
click at [452, 187] on input "طبقات" at bounding box center [533, 183] width 263 height 14
